Goal: Transaction & Acquisition: Purchase product/service

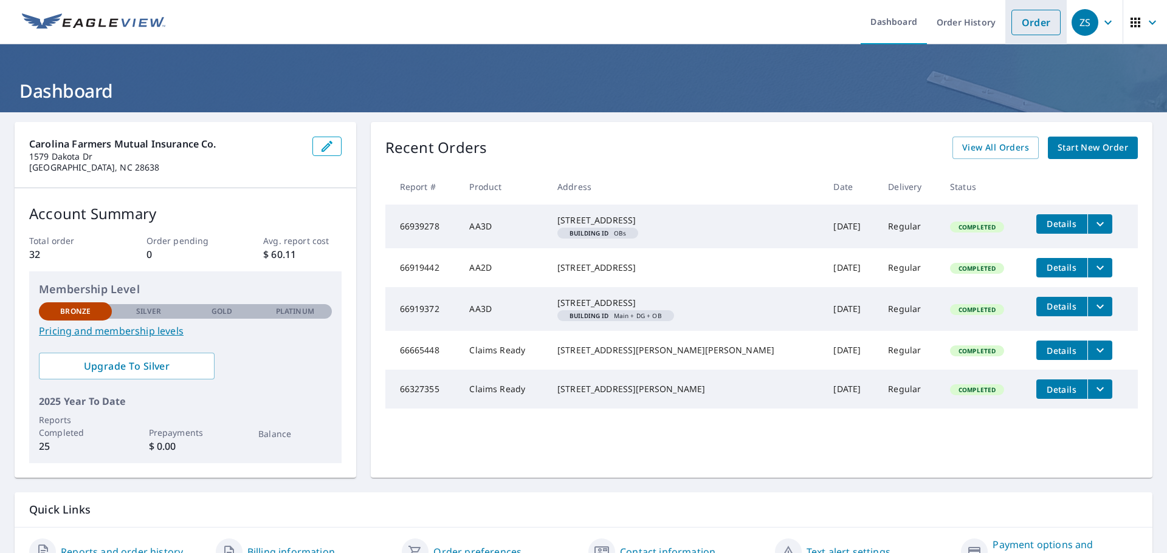
click at [1027, 29] on link "Order" at bounding box center [1035, 23] width 49 height 26
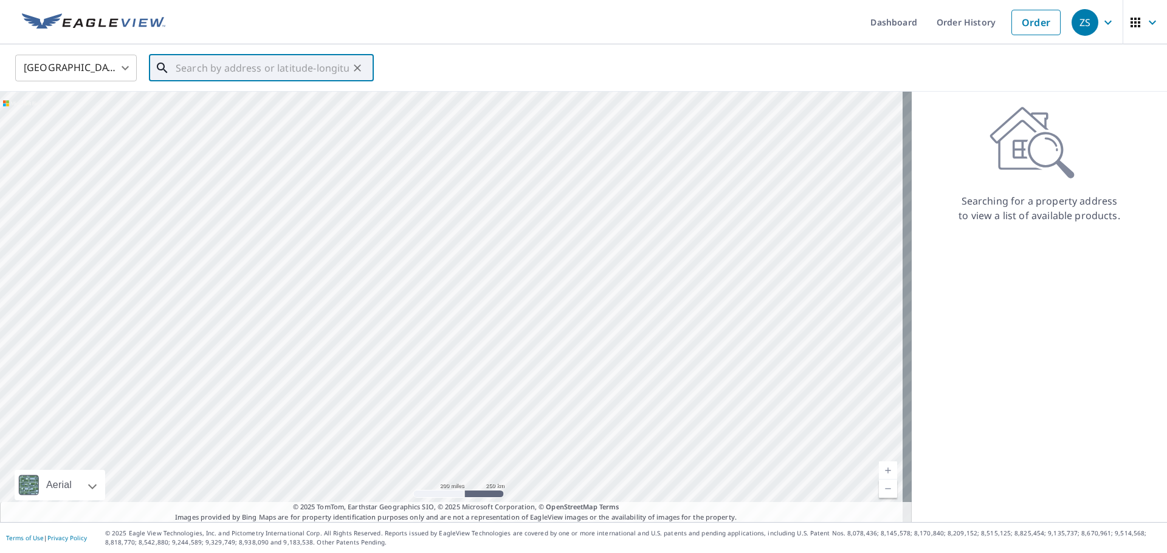
click at [295, 74] on input "text" at bounding box center [262, 68] width 173 height 34
click at [259, 103] on span "[STREET_ADDRESS]" at bounding box center [268, 103] width 191 height 15
type input "[STREET_ADDRESS]"
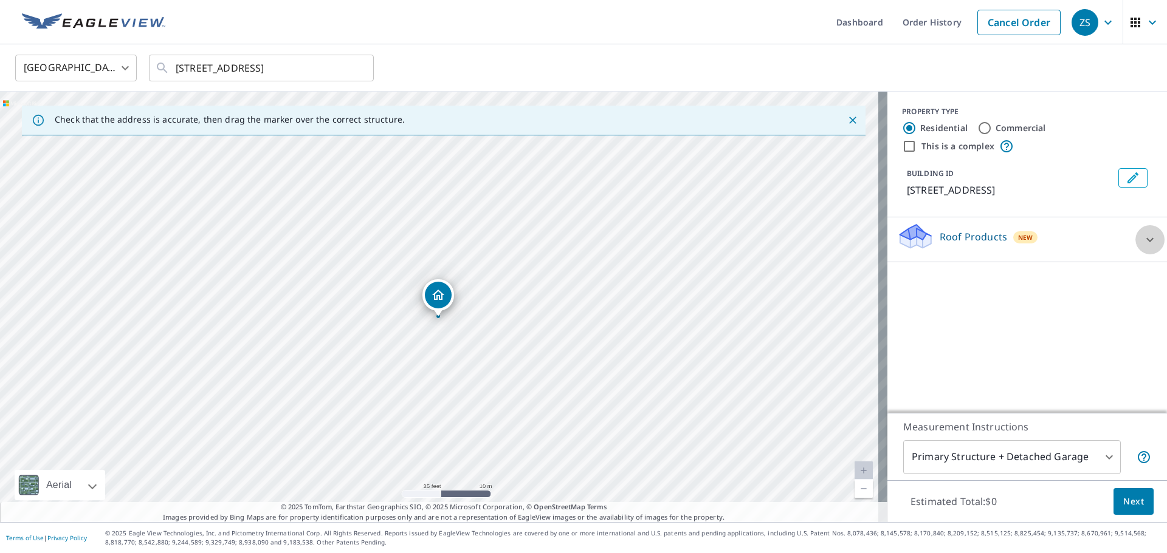
click at [1145, 247] on icon at bounding box center [1149, 240] width 15 height 15
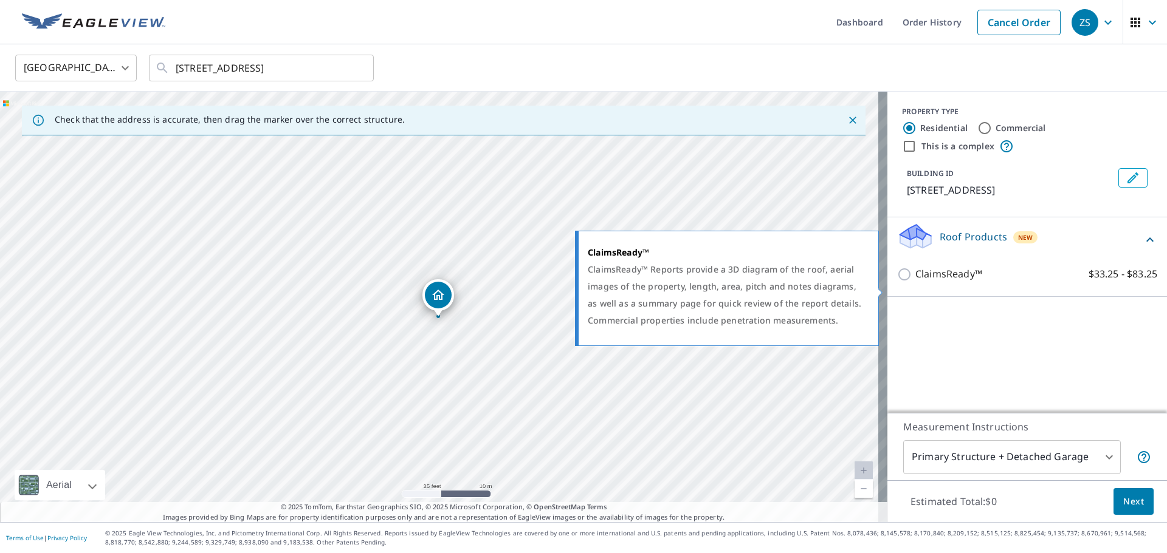
click at [897, 282] on input "ClaimsReady™ $33.25 - $83.25" at bounding box center [906, 274] width 18 height 15
checkbox input "true"
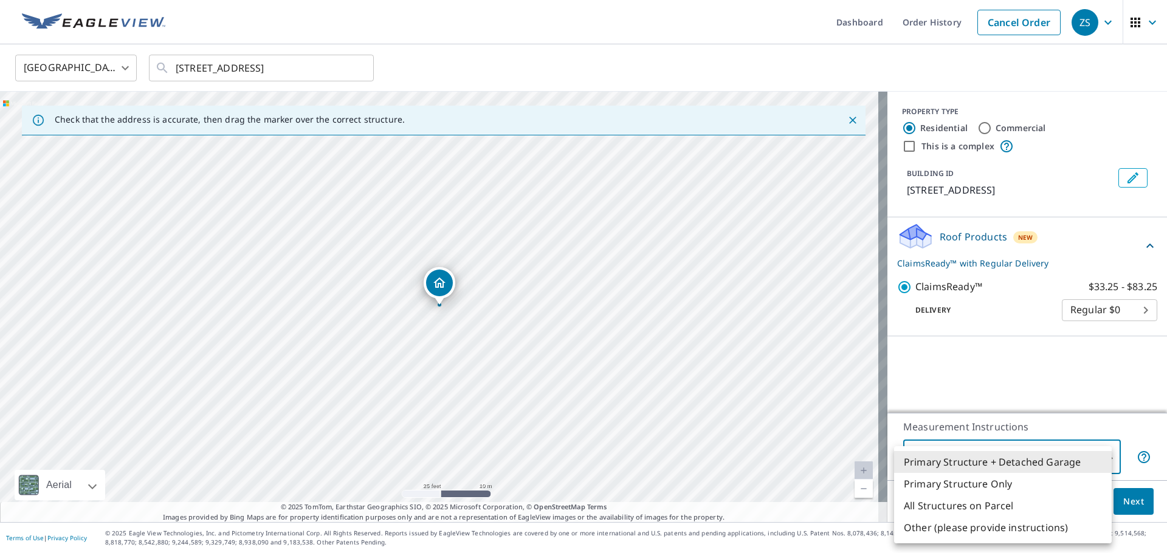
click at [1097, 464] on body "ZS ZS Dashboard Order History Cancel Order ZS [GEOGRAPHIC_DATA] [GEOGRAPHIC_DAT…" at bounding box center [583, 276] width 1167 height 553
click at [958, 484] on li "Primary Structure Only" at bounding box center [1003, 484] width 218 height 22
type input "2"
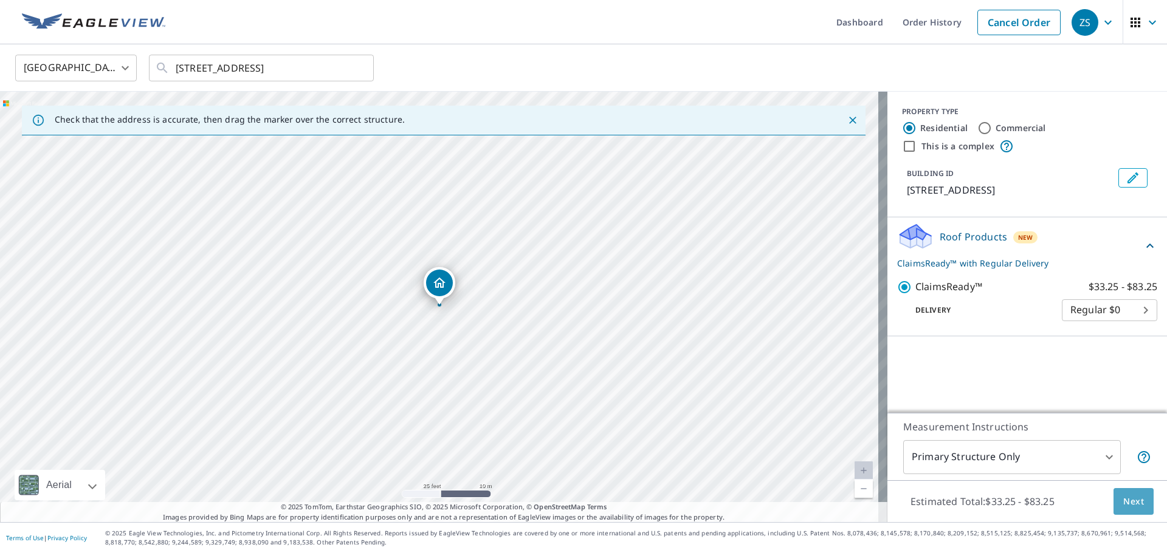
click at [1123, 503] on span "Next" at bounding box center [1133, 502] width 21 height 15
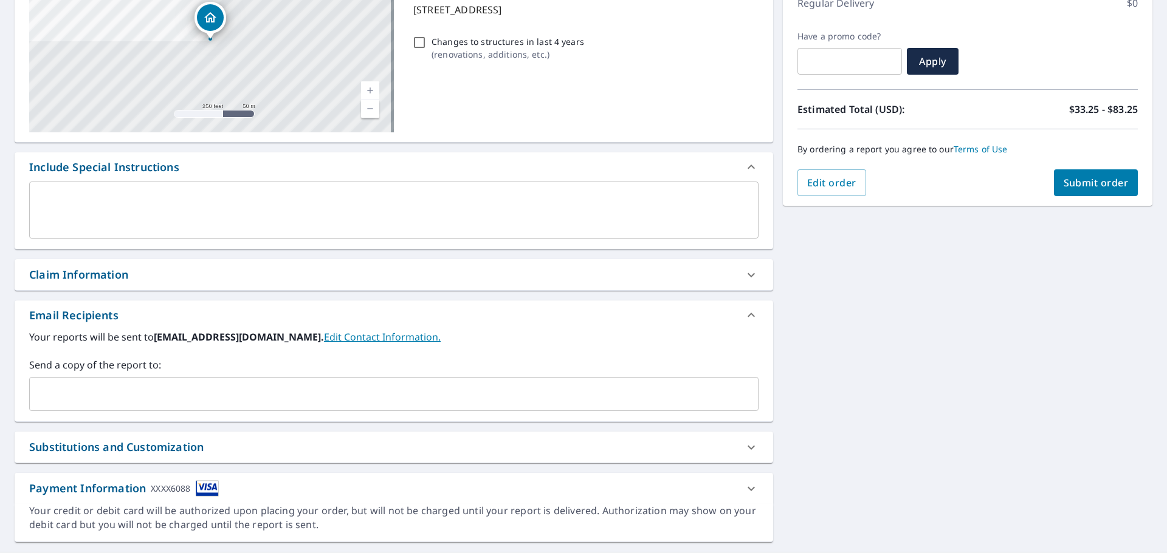
scroll to position [182, 0]
click at [103, 270] on div "Claim Information" at bounding box center [78, 274] width 99 height 16
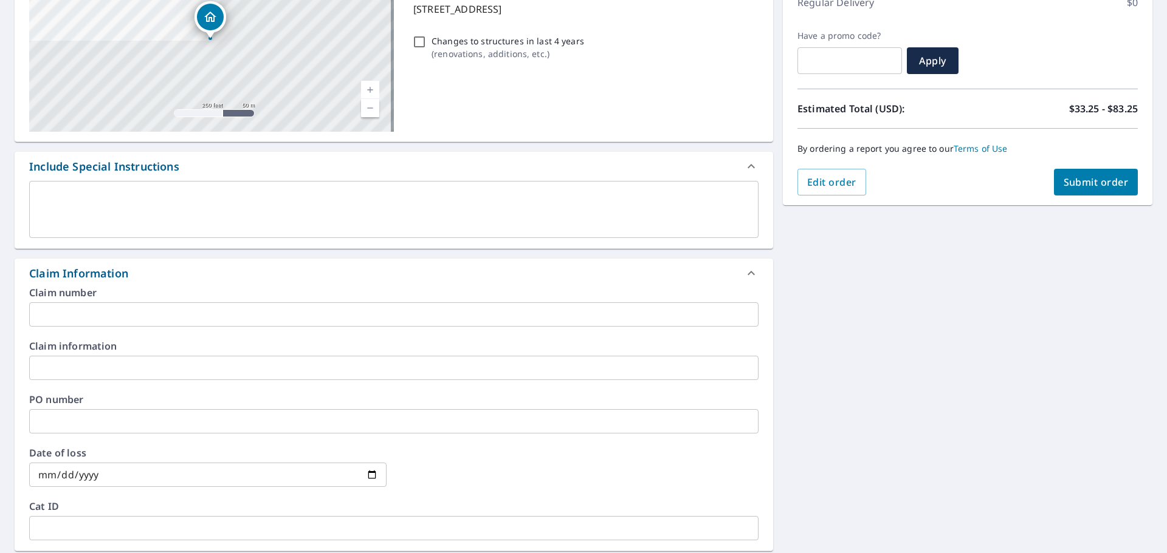
click at [143, 318] on input "text" at bounding box center [393, 315] width 729 height 24
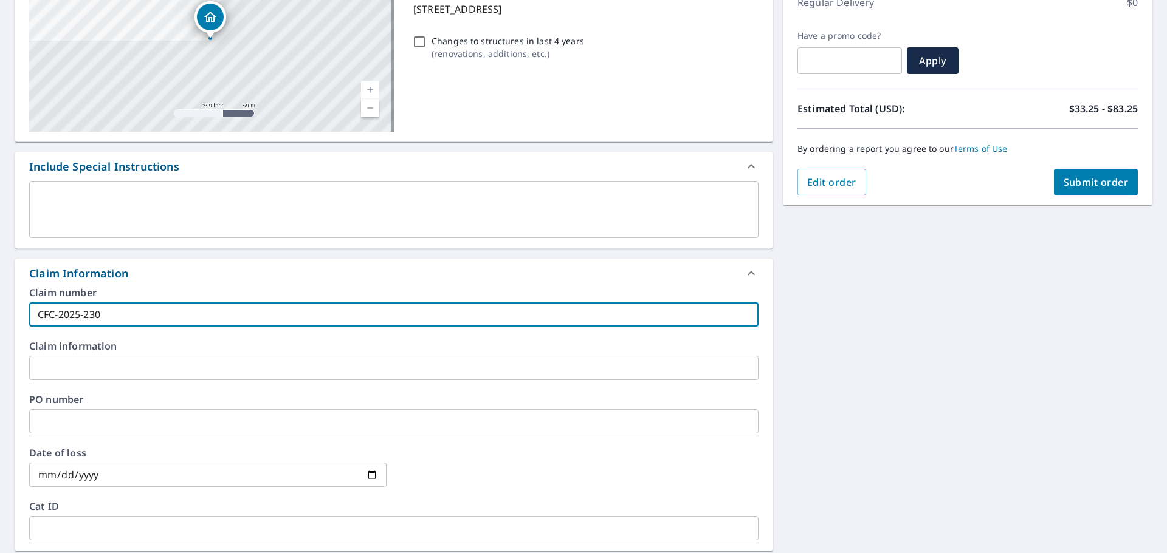
type input "CFC-2025-230"
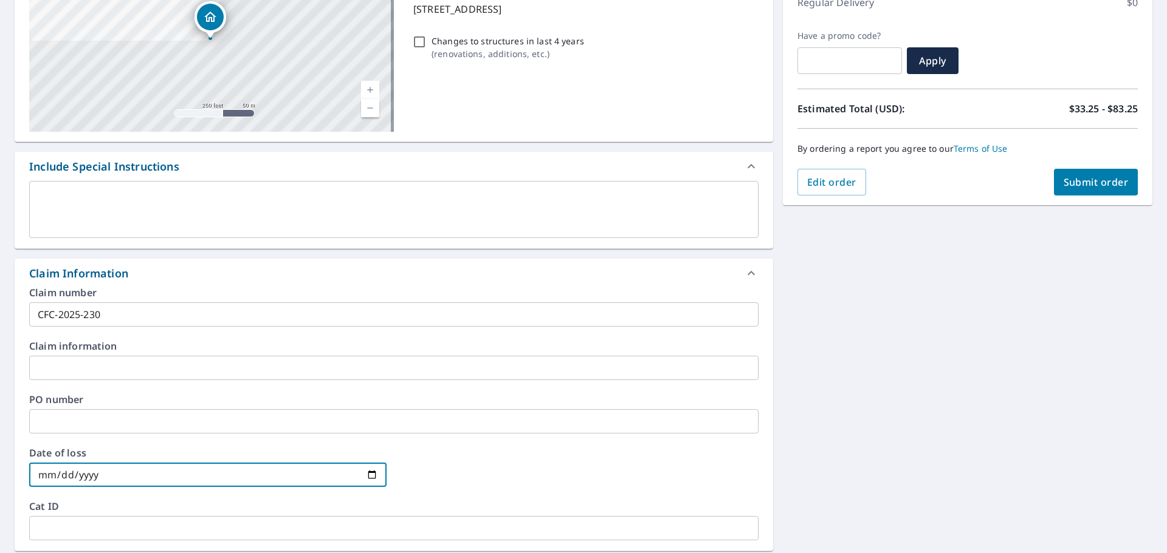
click at [208, 468] on input "date" at bounding box center [207, 475] width 357 height 24
type input "[DATE]"
click at [495, 471] on div at bounding box center [579, 474] width 357 height 53
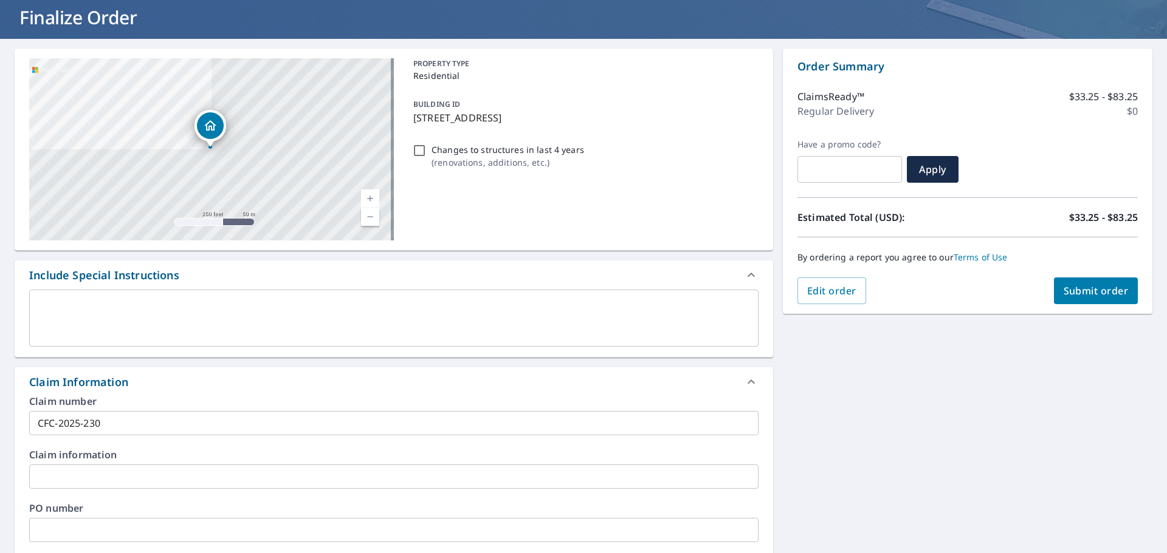
scroll to position [0, 0]
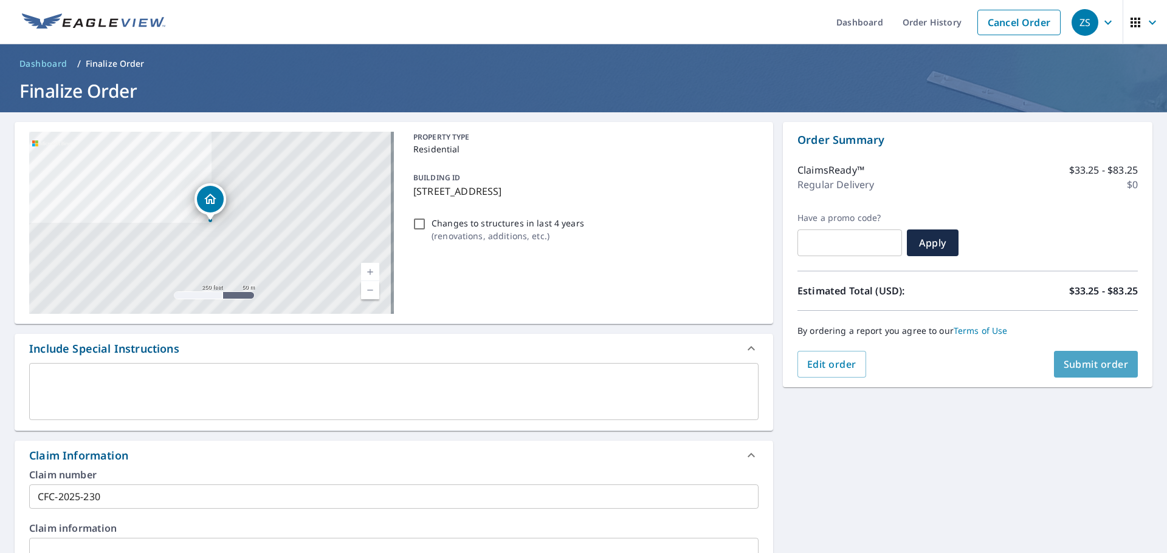
click at [1099, 358] on span "Submit order" at bounding box center [1095, 364] width 65 height 13
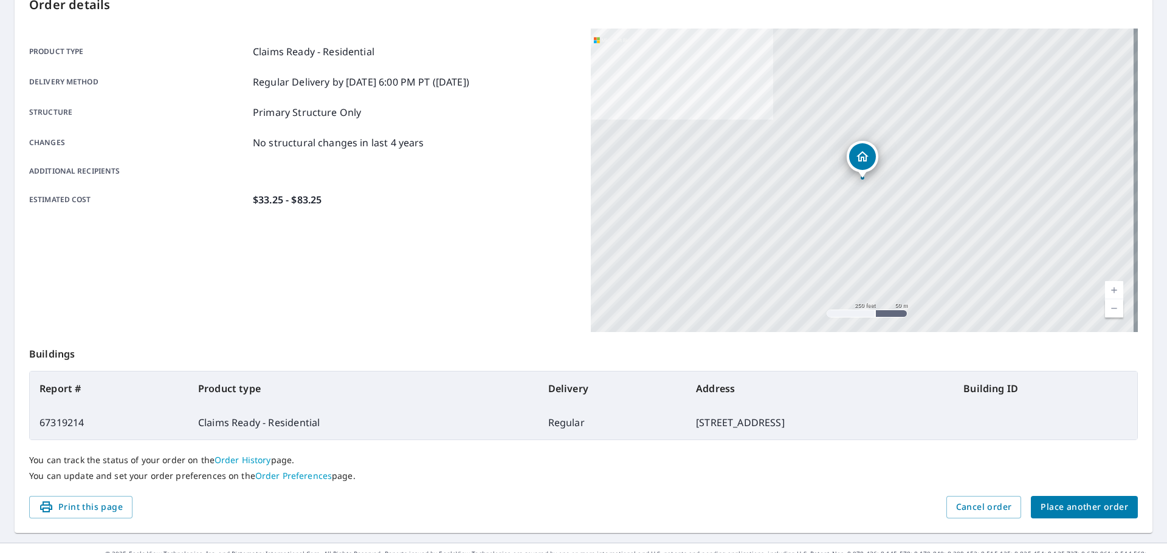
scroll to position [162, 0]
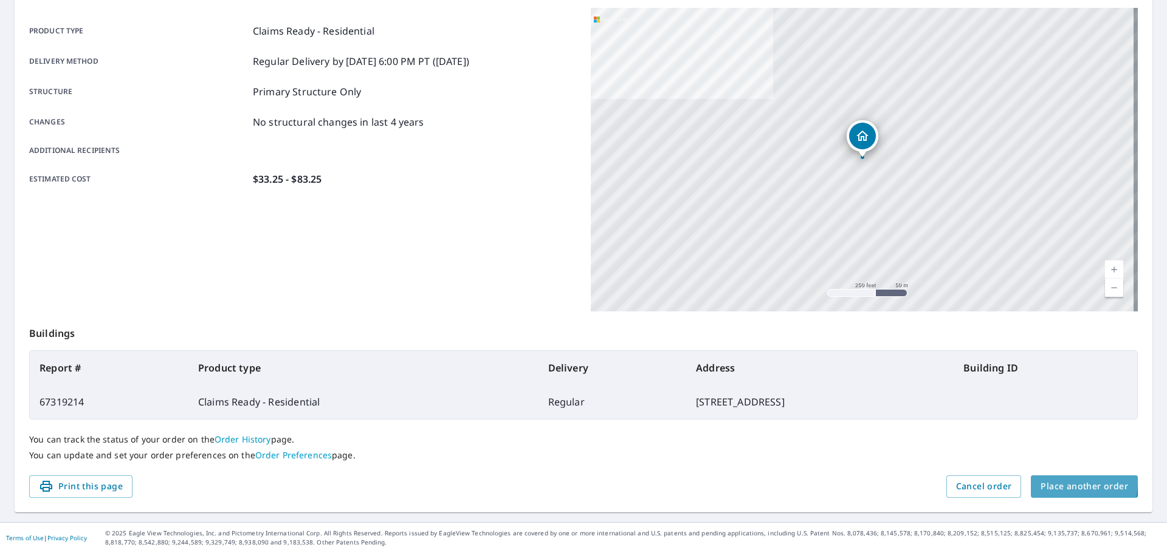
click at [1050, 483] on span "Place another order" at bounding box center [1083, 486] width 87 height 15
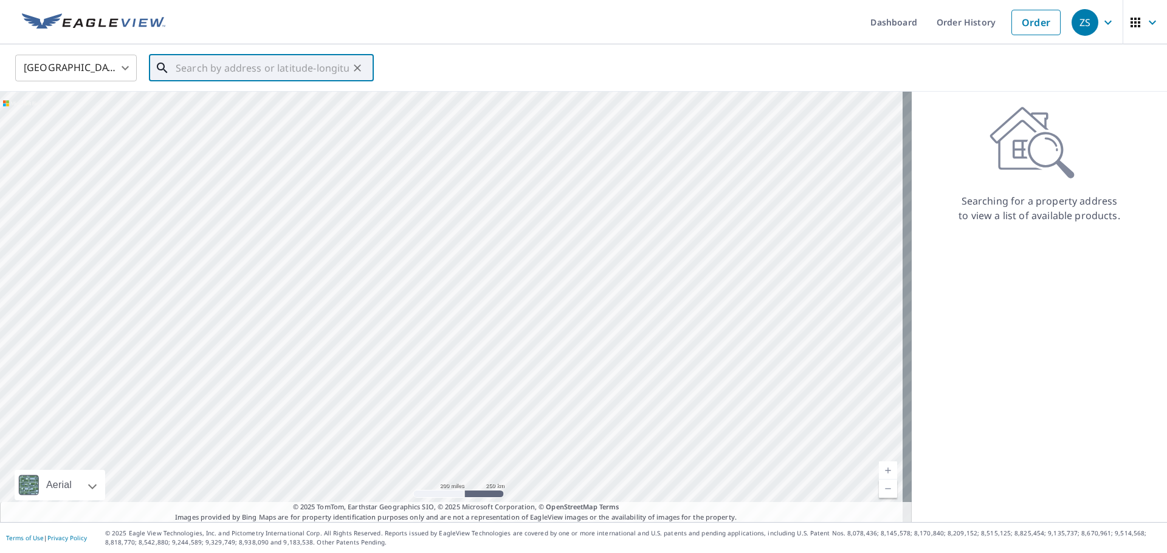
click at [264, 68] on input "text" at bounding box center [262, 68] width 173 height 34
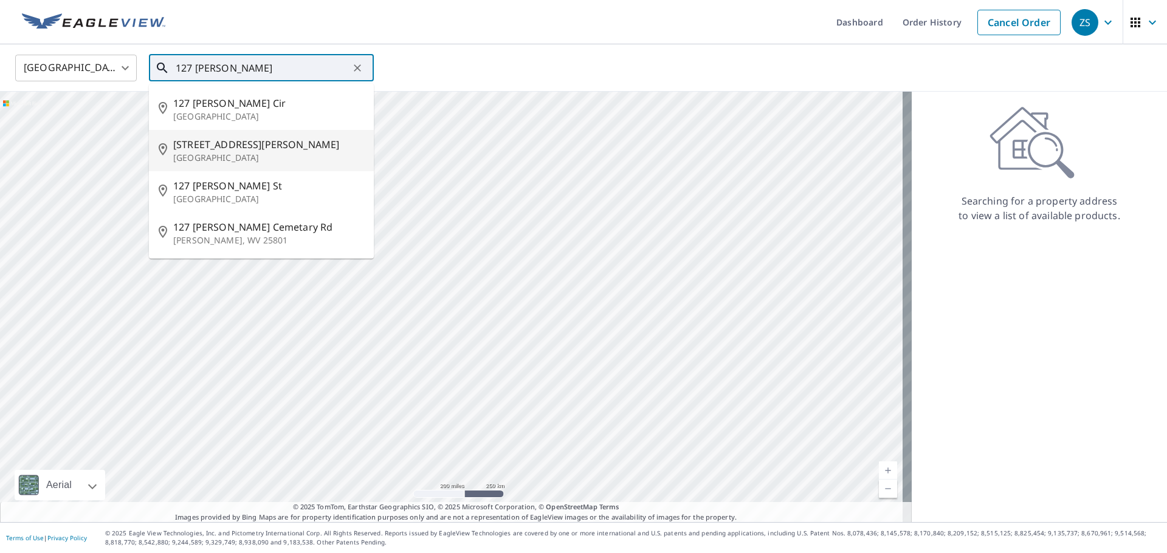
click at [252, 144] on span "[STREET_ADDRESS][PERSON_NAME]" at bounding box center [268, 144] width 191 height 15
type input "[STREET_ADDRESS][PERSON_NAME]"
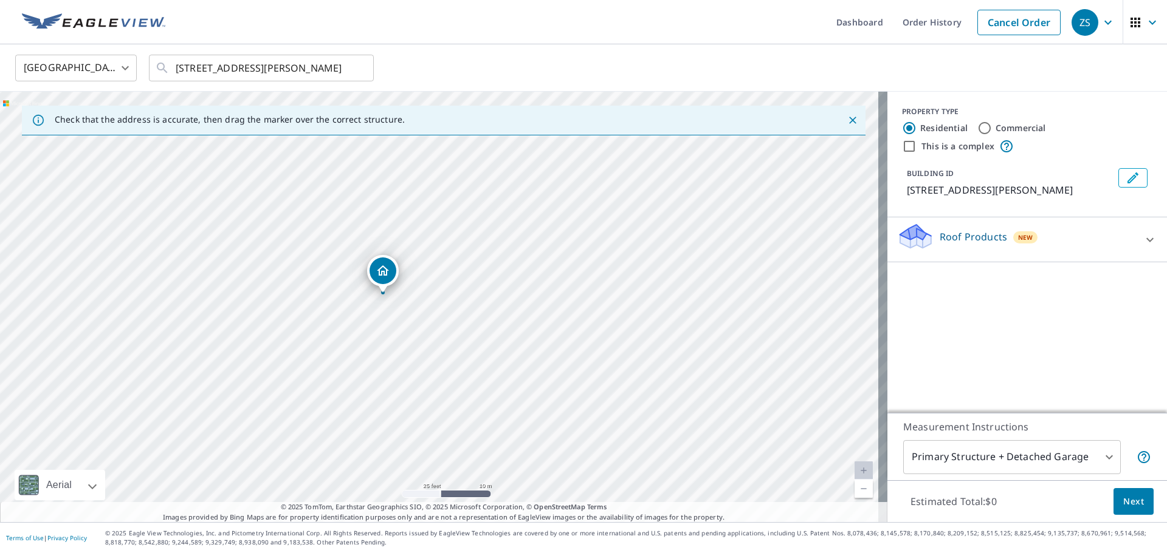
drag, startPoint x: 410, startPoint y: 202, endPoint x: 431, endPoint y: 320, distance: 119.8
click at [431, 320] on div "[STREET_ADDRESS][PERSON_NAME]" at bounding box center [443, 307] width 887 height 431
click at [1136, 228] on div at bounding box center [1149, 239] width 29 height 29
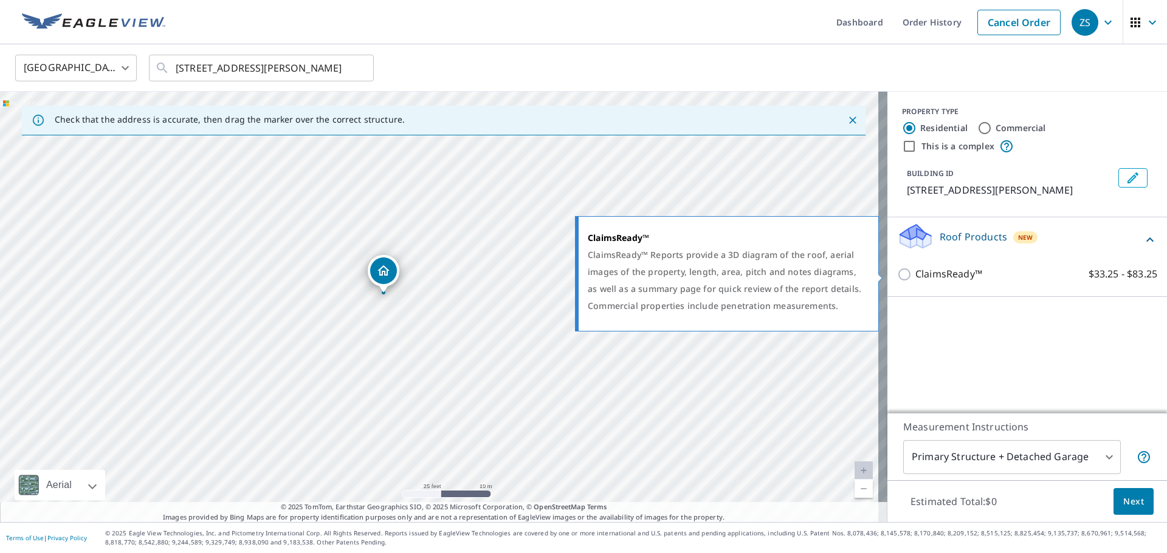
click at [900, 276] on input "ClaimsReady™ $33.25 - $83.25" at bounding box center [906, 274] width 18 height 15
checkbox input "true"
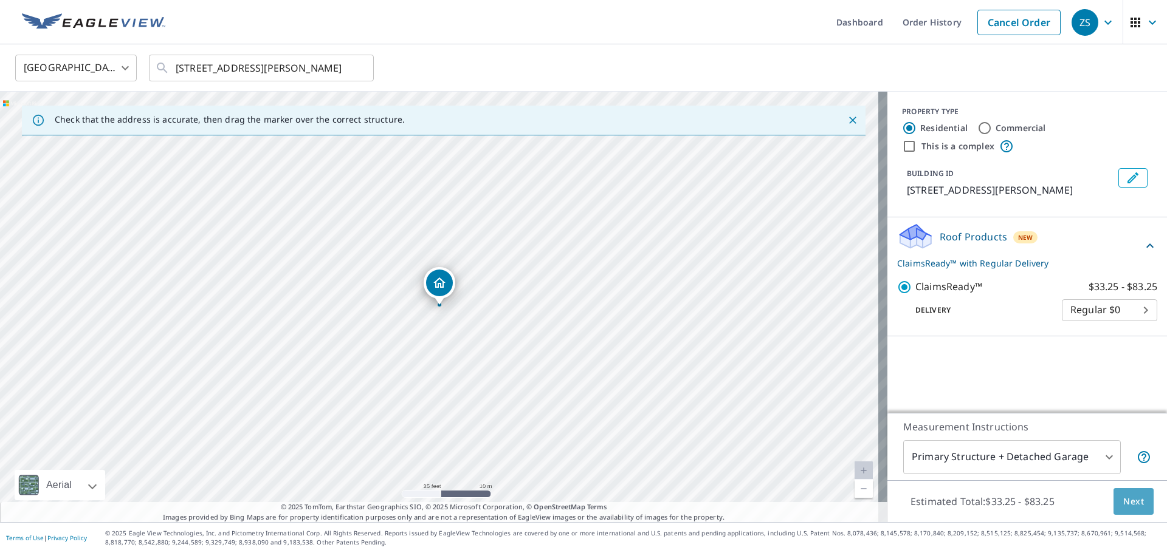
click at [1133, 495] on span "Next" at bounding box center [1133, 502] width 21 height 15
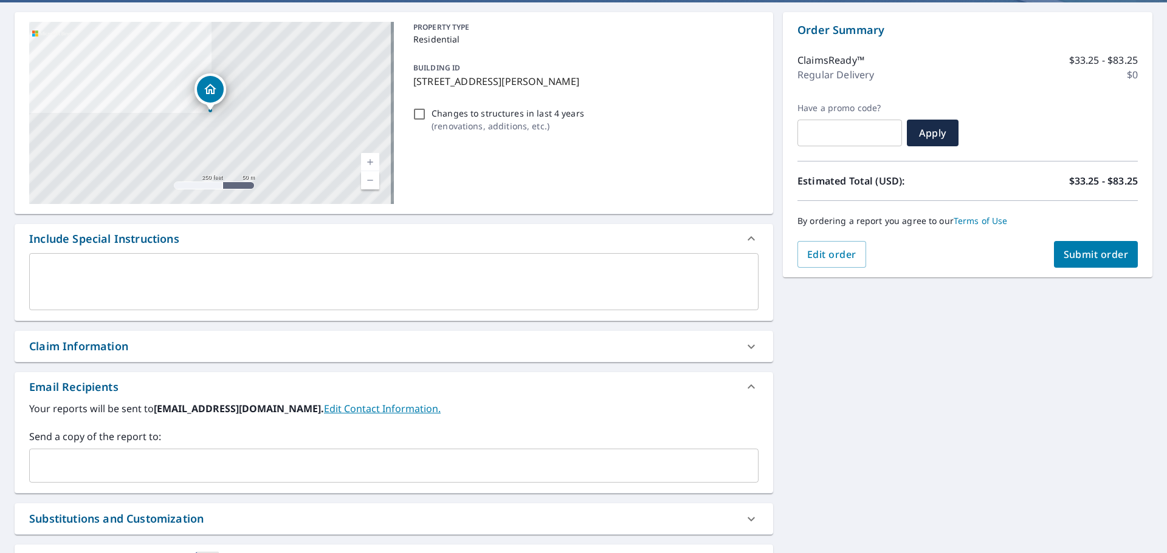
scroll to position [211, 0]
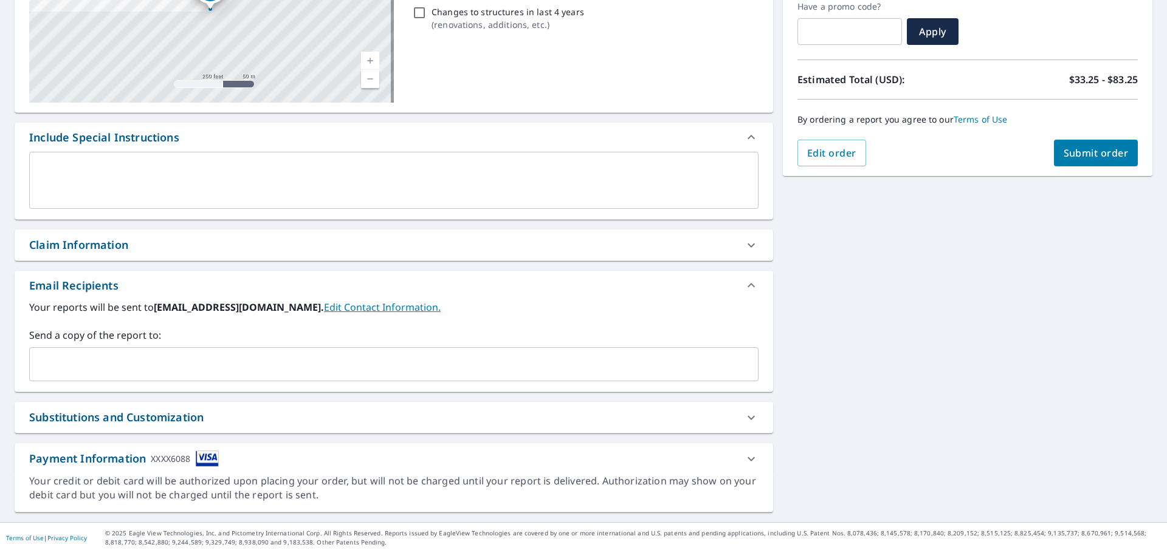
click at [149, 245] on div "Claim Information" at bounding box center [382, 245] width 707 height 16
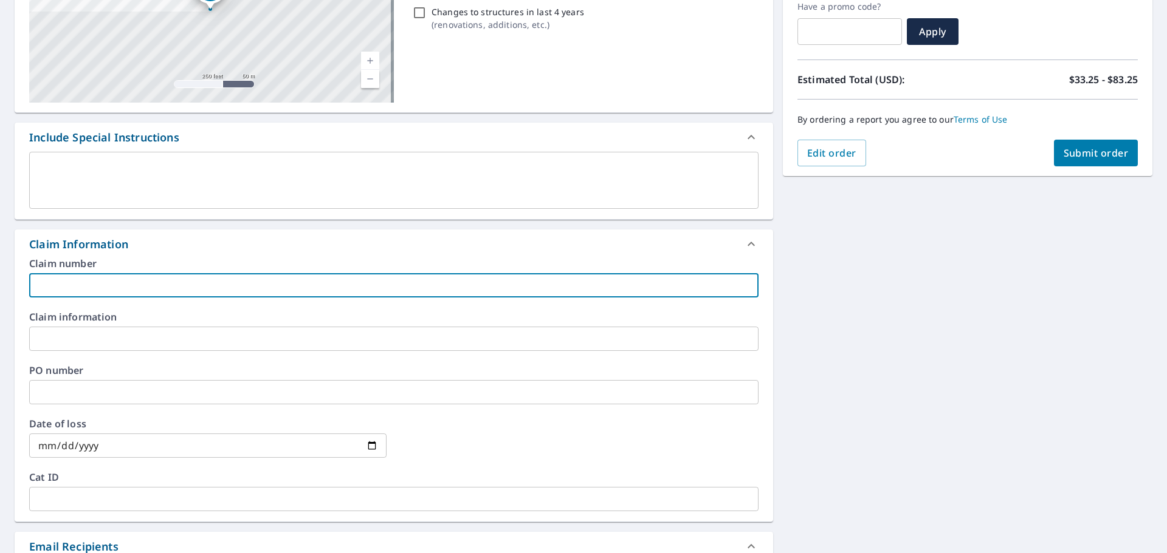
click at [109, 290] on input "text" at bounding box center [393, 285] width 729 height 24
type input "CFC-2025-212"
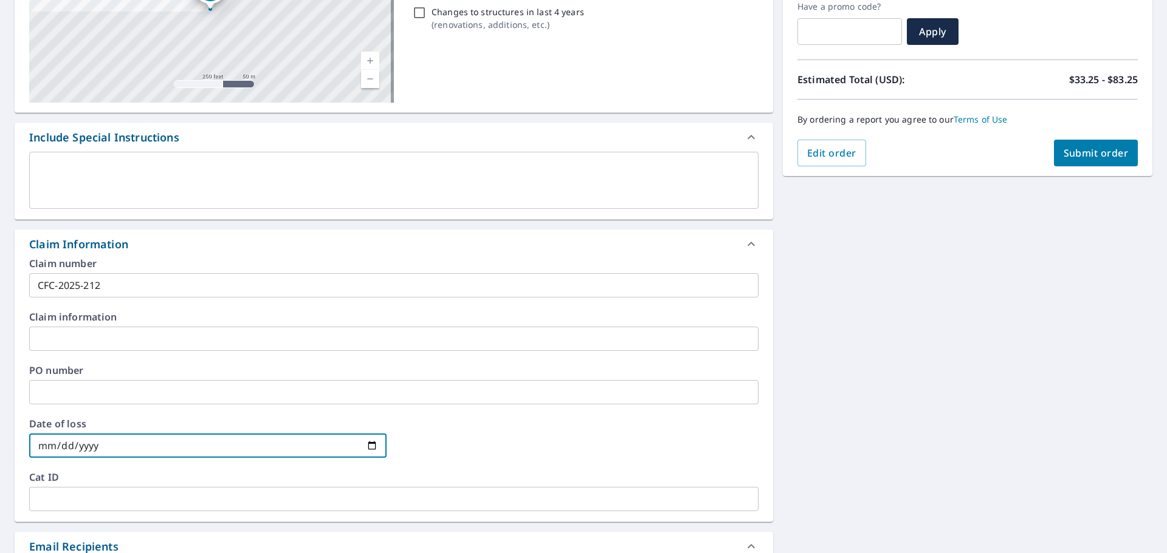
click at [134, 450] on input "date" at bounding box center [207, 446] width 357 height 24
click at [369, 443] on input "date" at bounding box center [207, 446] width 357 height 24
type input "[DATE]"
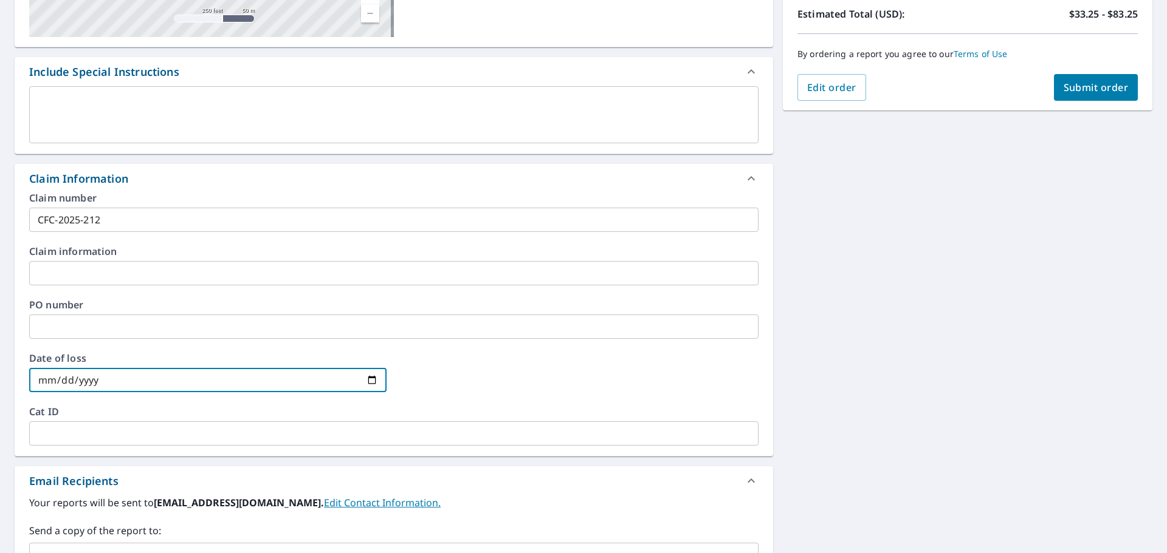
scroll to position [473, 0]
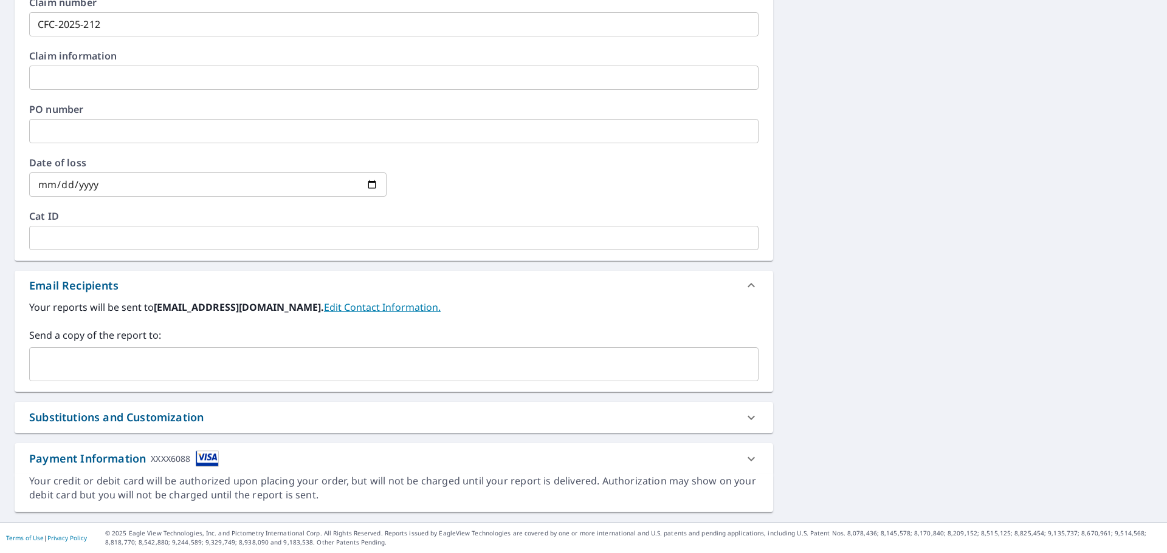
click at [890, 262] on div "[STREET_ADDRESS][PERSON_NAME] Aerial Road A standard road map Aerial A detailed…" at bounding box center [583, 81] width 1167 height 883
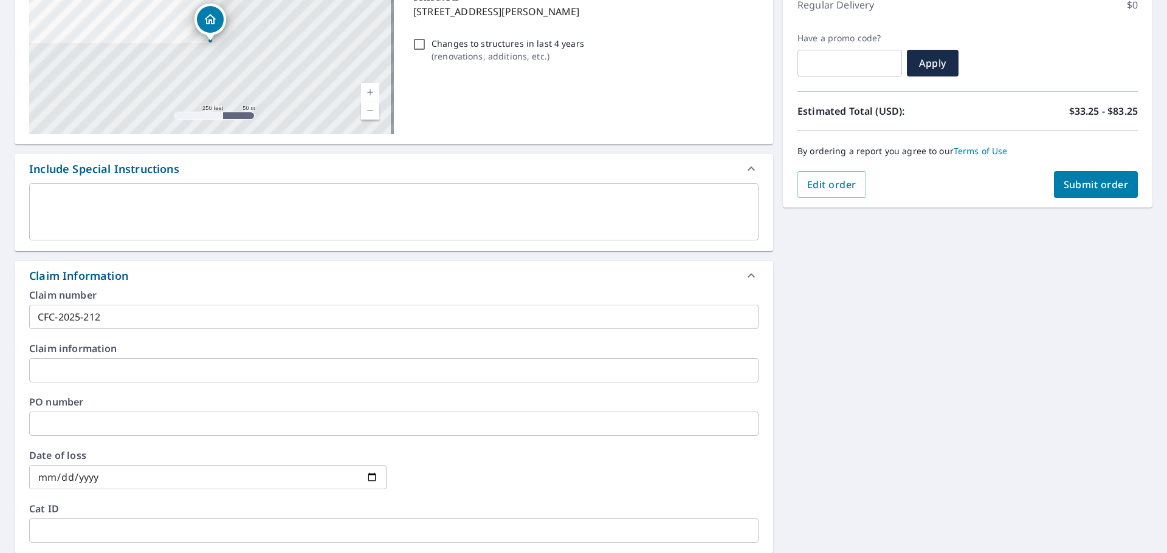
scroll to position [47, 0]
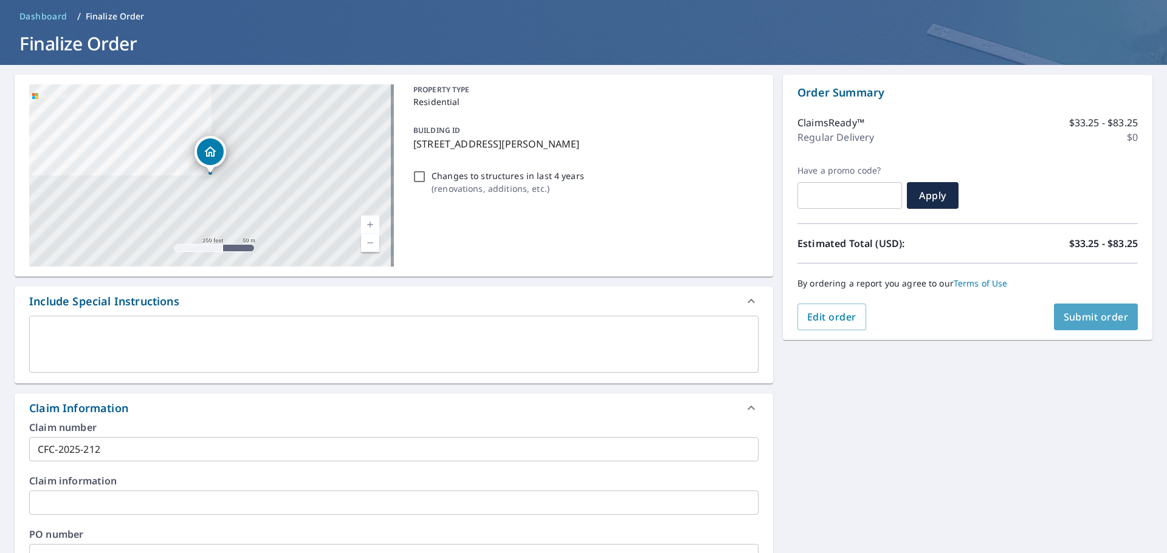
click at [1114, 320] on span "Submit order" at bounding box center [1095, 316] width 65 height 13
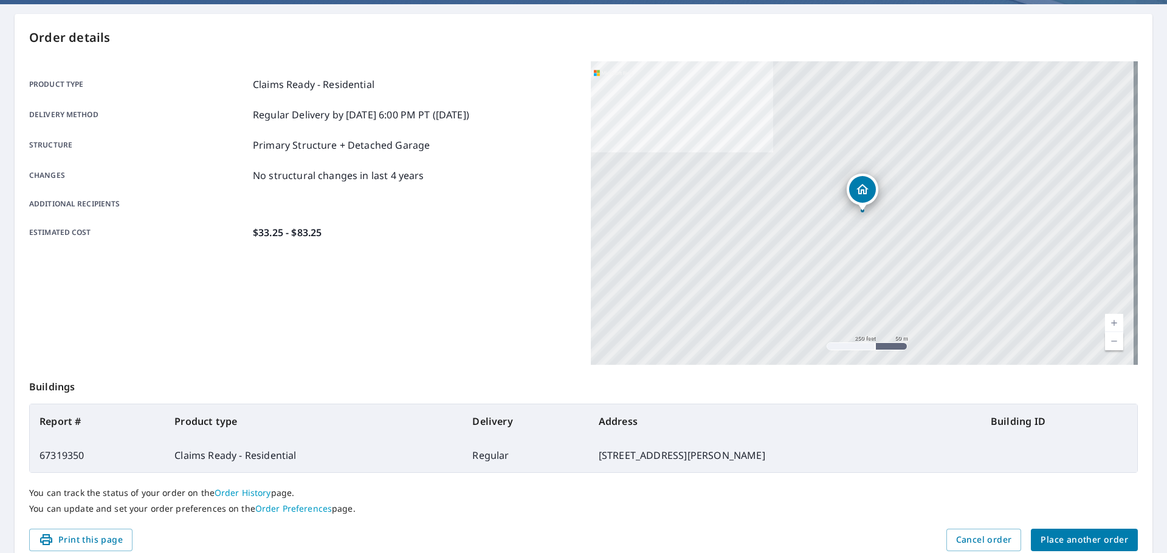
scroll to position [162, 0]
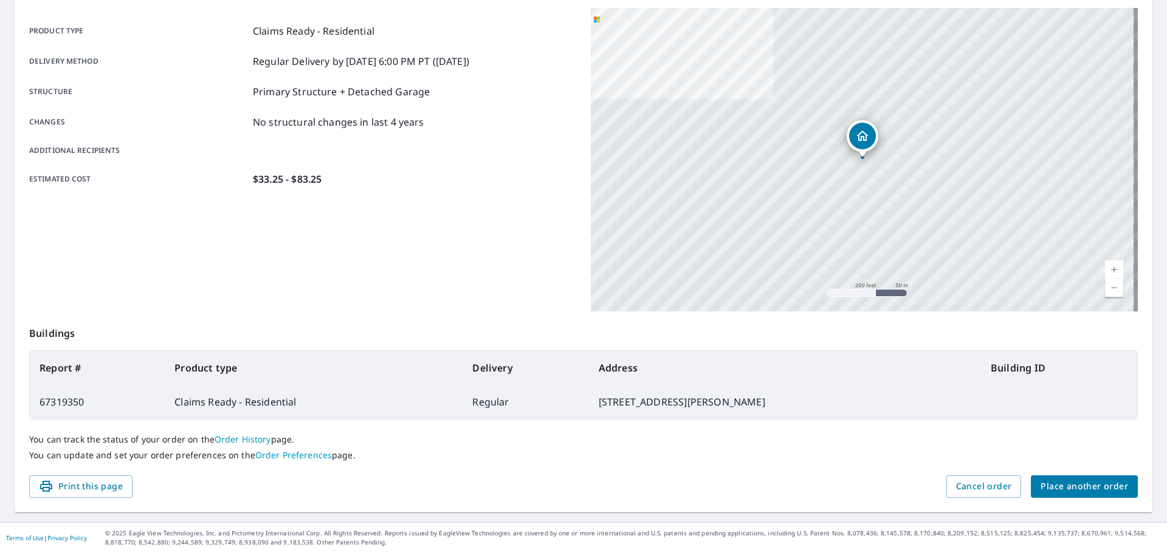
click at [1050, 485] on span "Place another order" at bounding box center [1083, 486] width 87 height 15
